Goal: Information Seeking & Learning: Learn about a topic

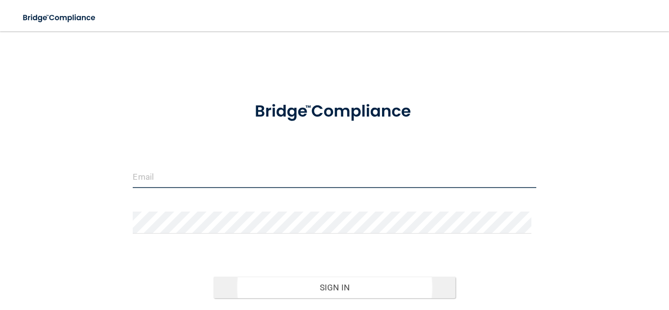
type input "[PERSON_NAME][EMAIL_ADDRESS][DOMAIN_NAME]"
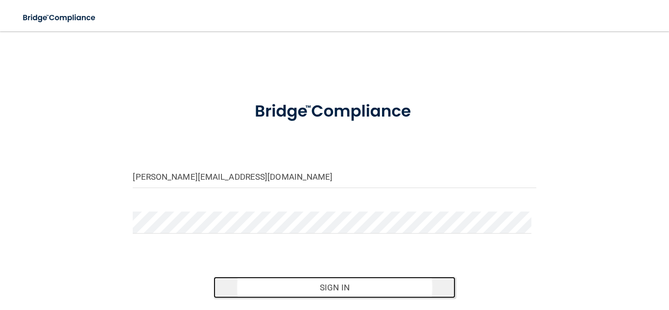
click at [309, 290] on button "Sign In" at bounding box center [335, 288] width 242 height 22
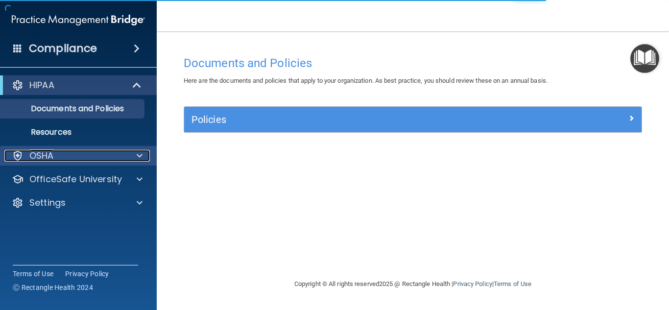
click at [64, 155] on div "OSHA" at bounding box center [65, 156] width 122 height 12
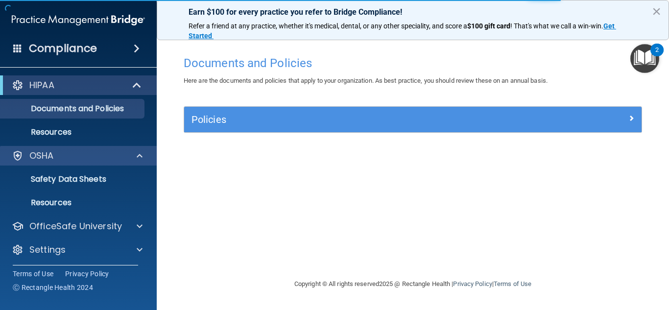
click at [61, 162] on div "OSHA" at bounding box center [78, 156] width 157 height 20
click at [31, 158] on p "OSHA" at bounding box center [41, 156] width 25 height 12
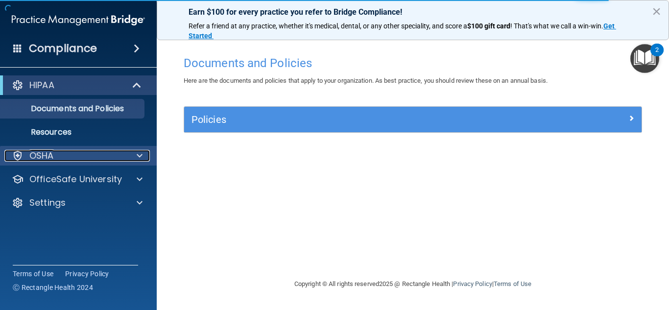
click at [31, 158] on p "OSHA" at bounding box center [41, 156] width 25 height 12
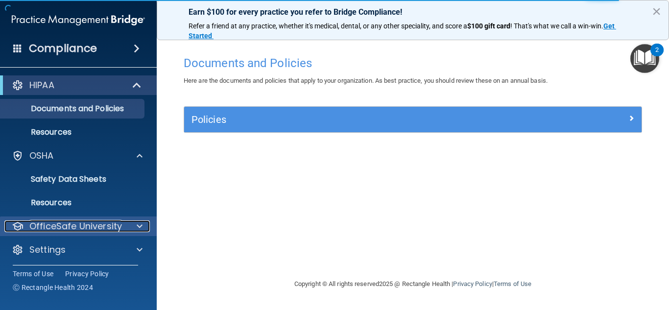
click at [125, 224] on div "OfficeSafe University" at bounding box center [65, 227] width 122 height 12
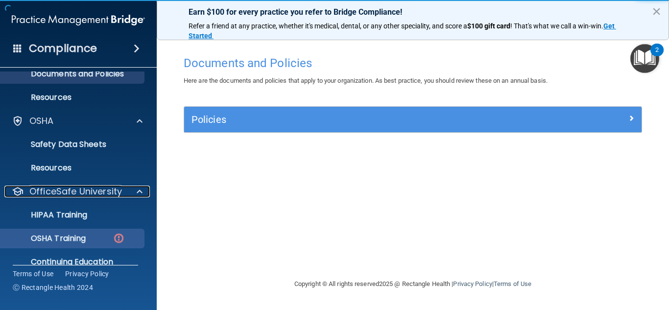
scroll to position [49, 0]
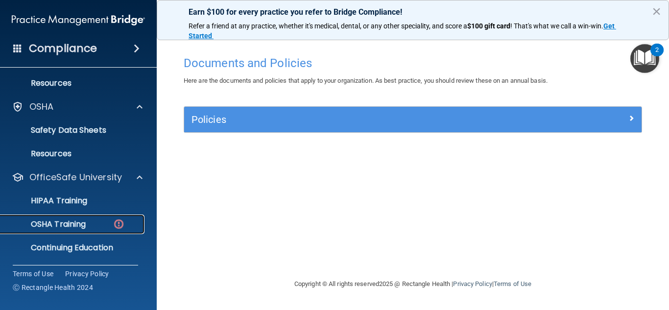
click at [78, 226] on p "OSHA Training" at bounding box center [45, 225] width 79 height 10
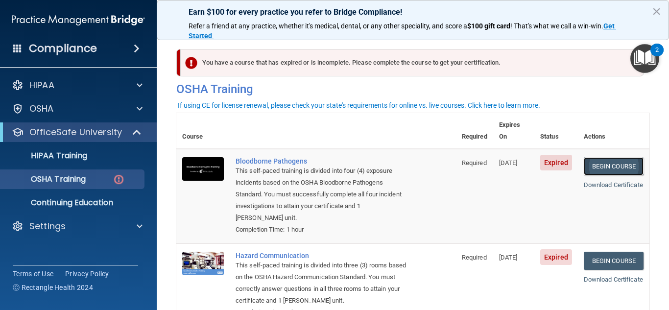
click at [609, 157] on link "Begin Course" at bounding box center [614, 166] width 60 height 18
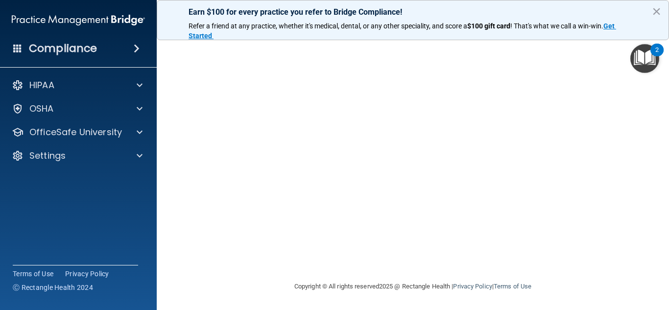
scroll to position [36, 0]
click at [655, 15] on button "×" at bounding box center [656, 11] width 9 height 16
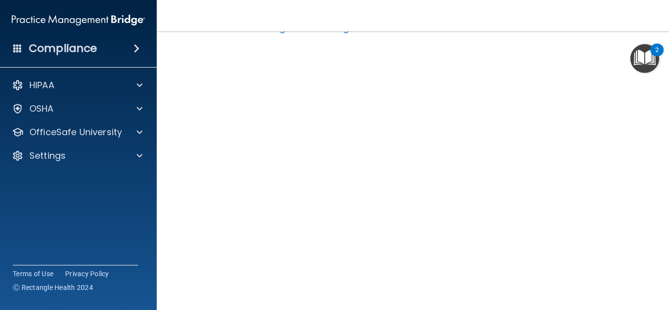
scroll to position [0, 0]
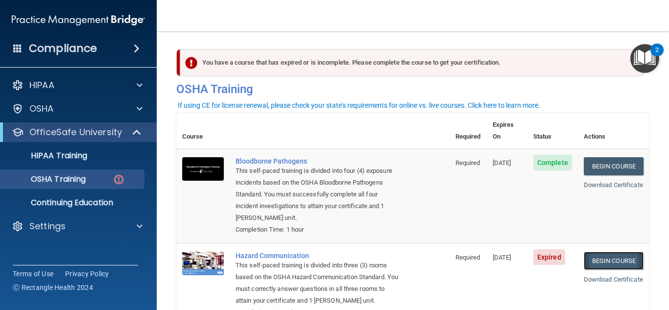
click at [612, 256] on link "Begin Course" at bounding box center [614, 261] width 60 height 18
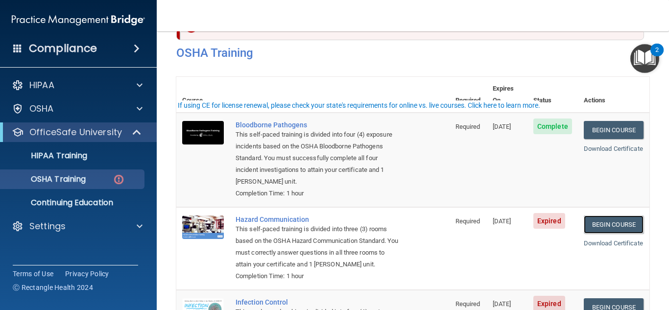
scroll to position [49, 0]
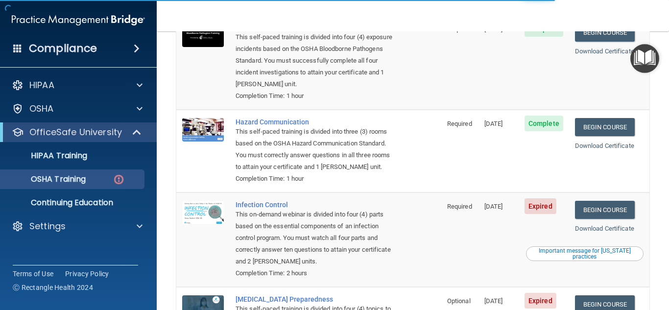
scroll to position [147, 0]
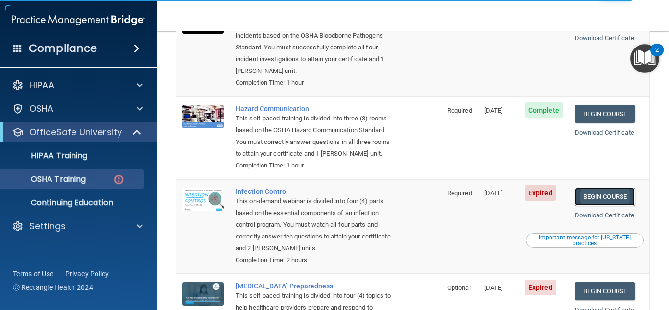
click at [606, 199] on link "Begin Course" at bounding box center [605, 197] width 60 height 18
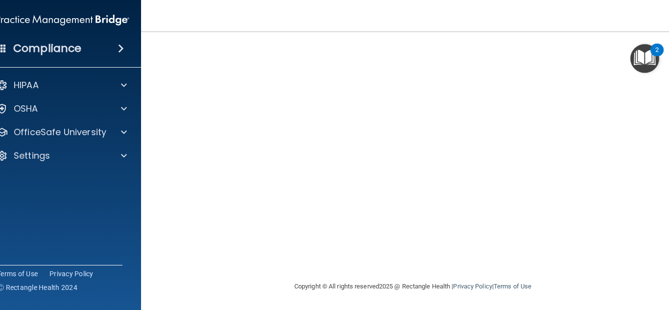
scroll to position [60, 0]
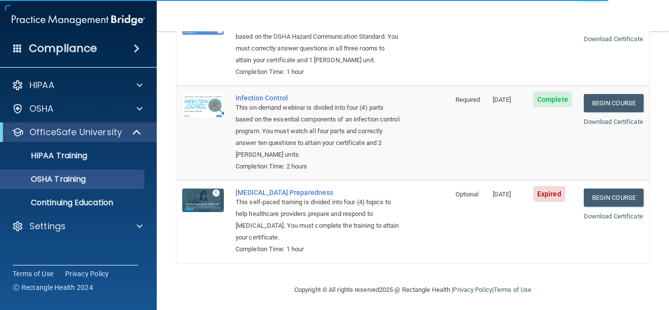
scroll to position [219, 0]
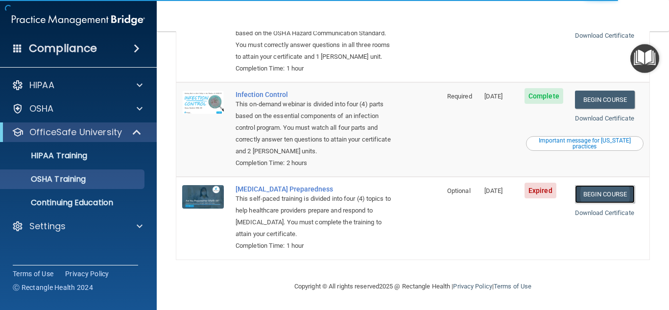
click at [597, 192] on link "Begin Course" at bounding box center [605, 194] width 60 height 18
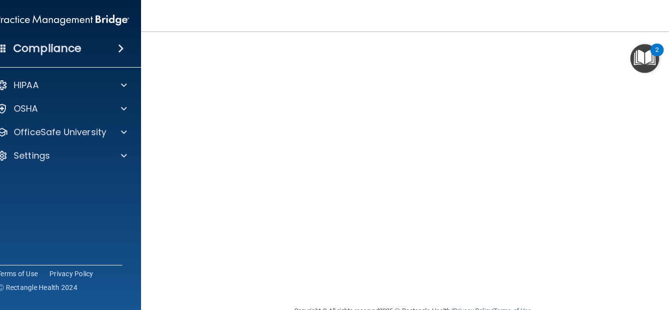
scroll to position [36, 0]
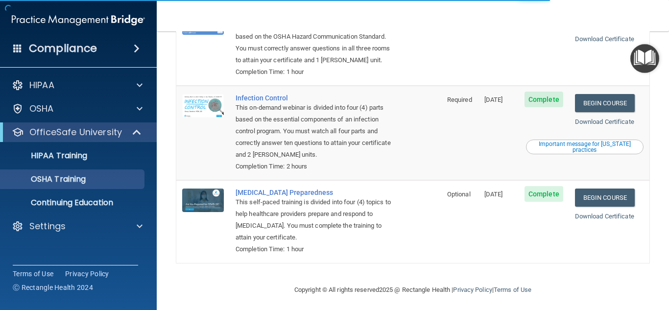
scroll to position [219, 0]
